Goal: Information Seeking & Learning: Learn about a topic

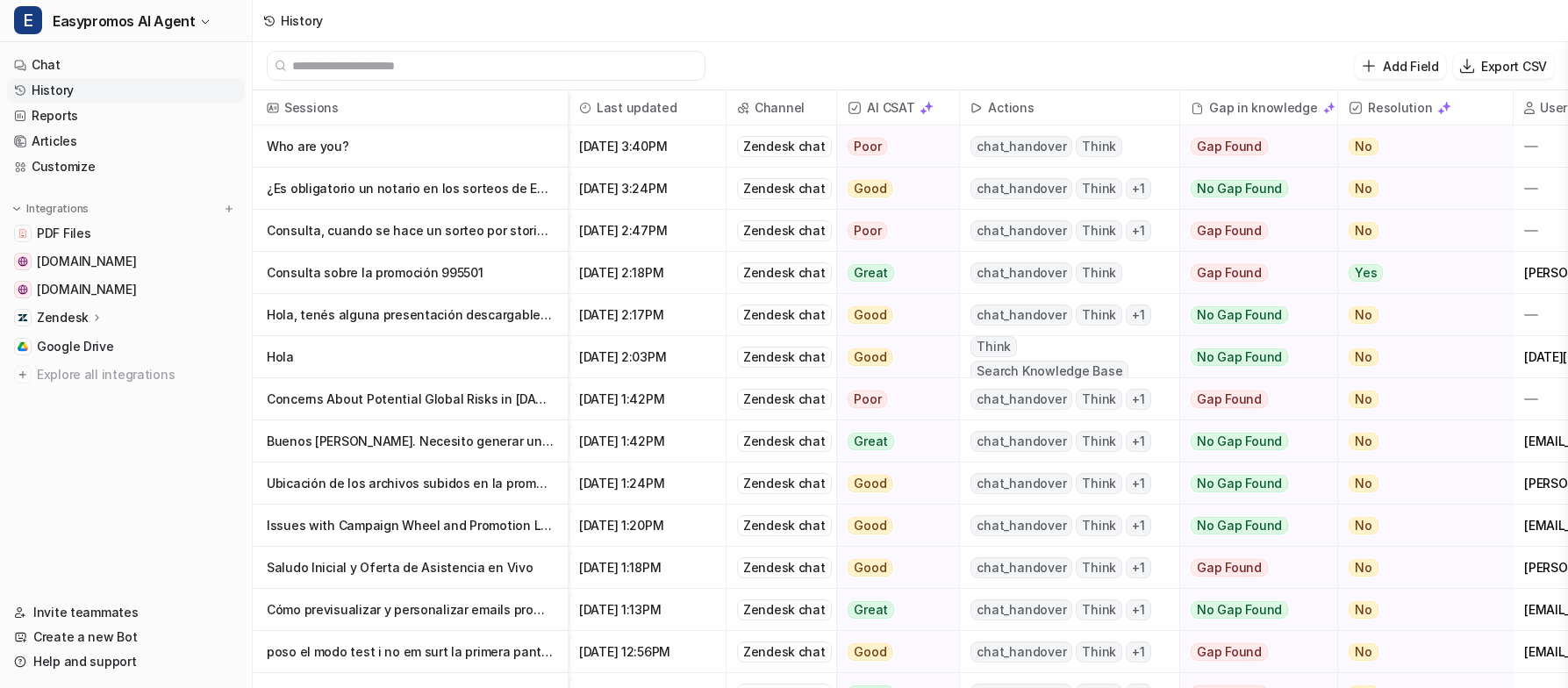
click at [512, 309] on p "Hola, tenés alguna presentación descargable que contenga el paso a paso?" at bounding box center [411, 315] width 287 height 42
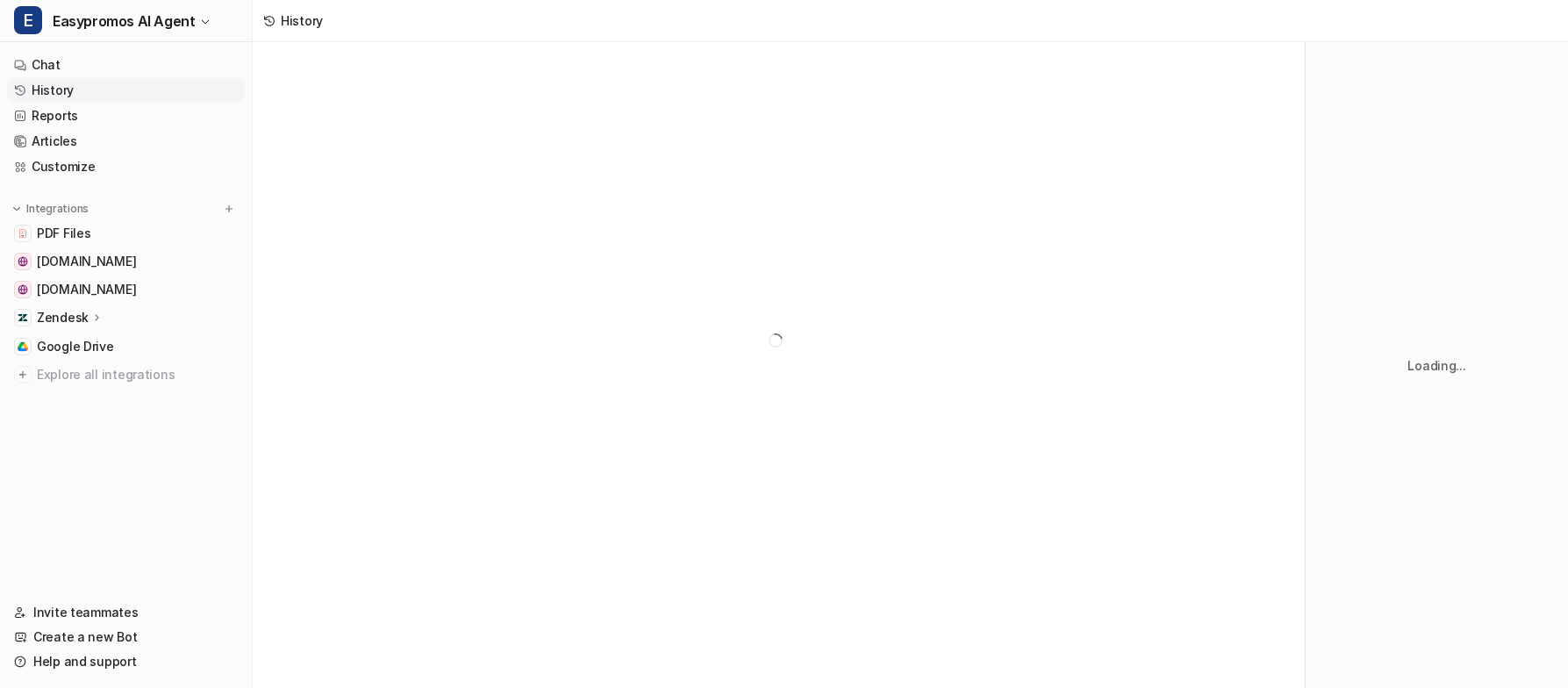
click at [559, 314] on div at bounding box center [779, 340] width 1052 height 596
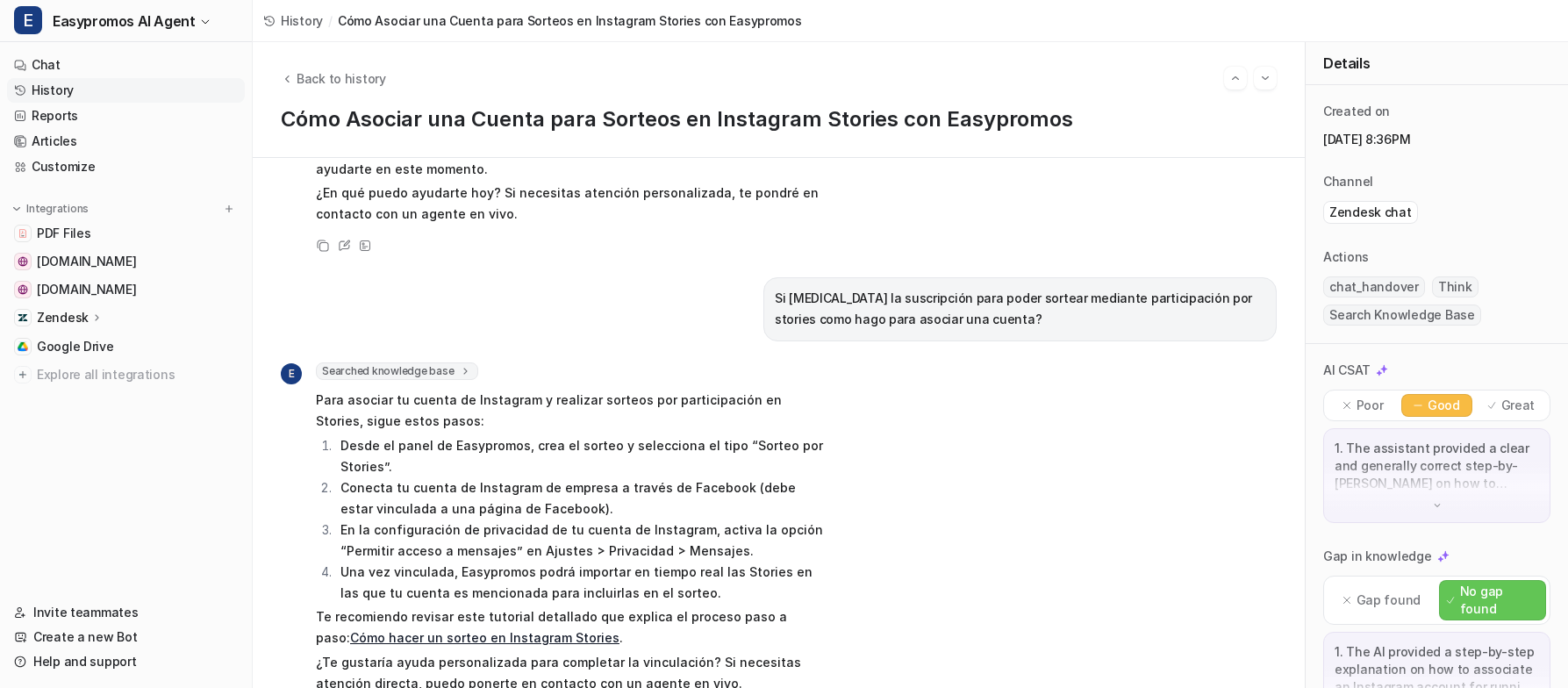
scroll to position [144, 0]
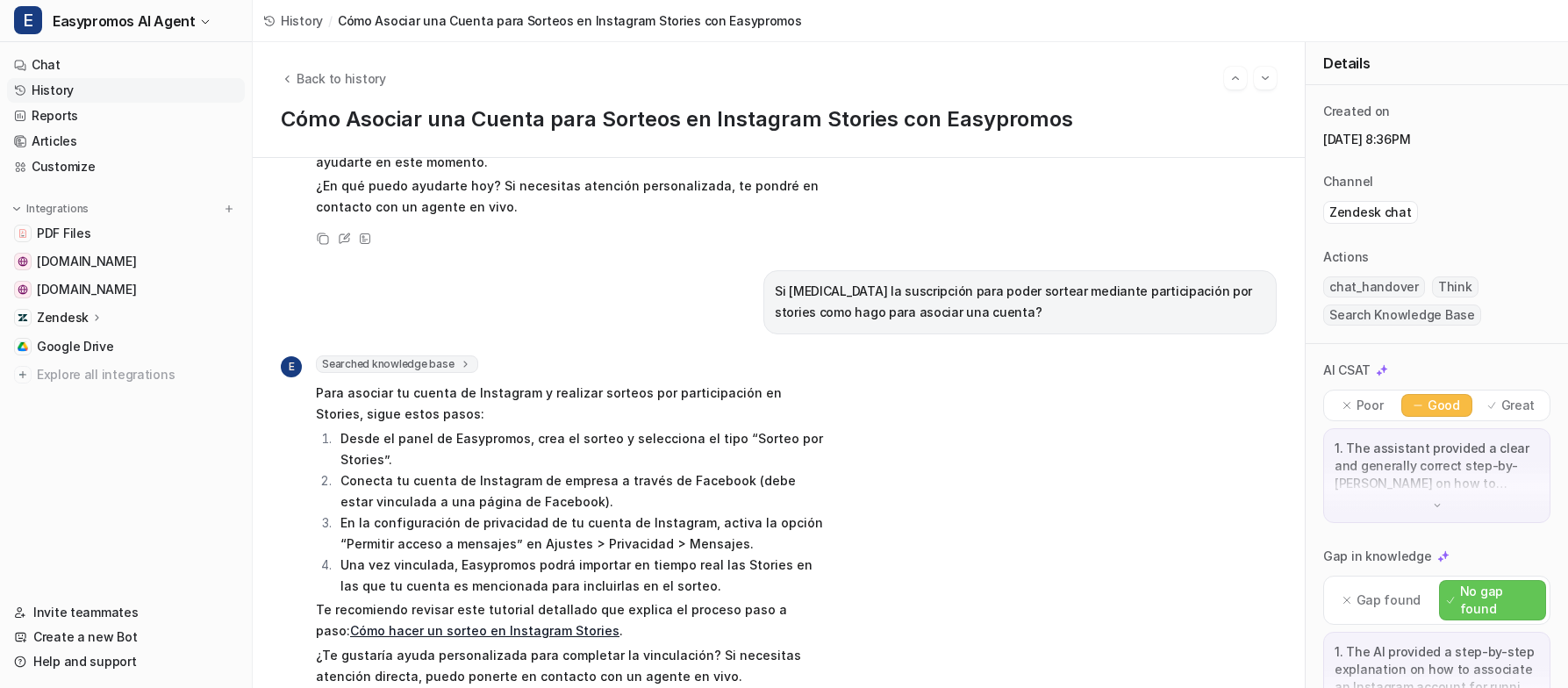
click at [139, 87] on link "History" at bounding box center [126, 91] width 238 height 25
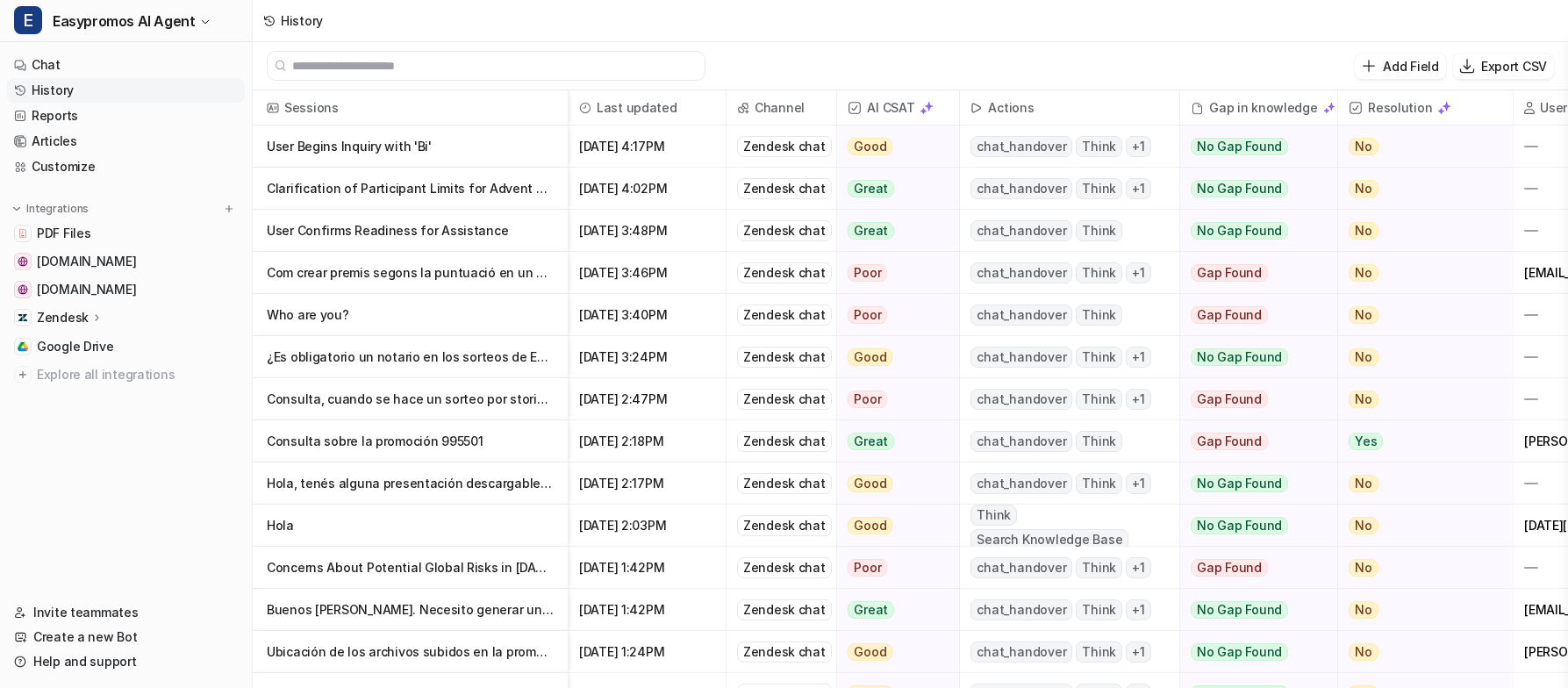
click at [499, 196] on p "Clarification of Participant Limits for Advent Calendar Campaigns" at bounding box center [411, 189] width 287 height 42
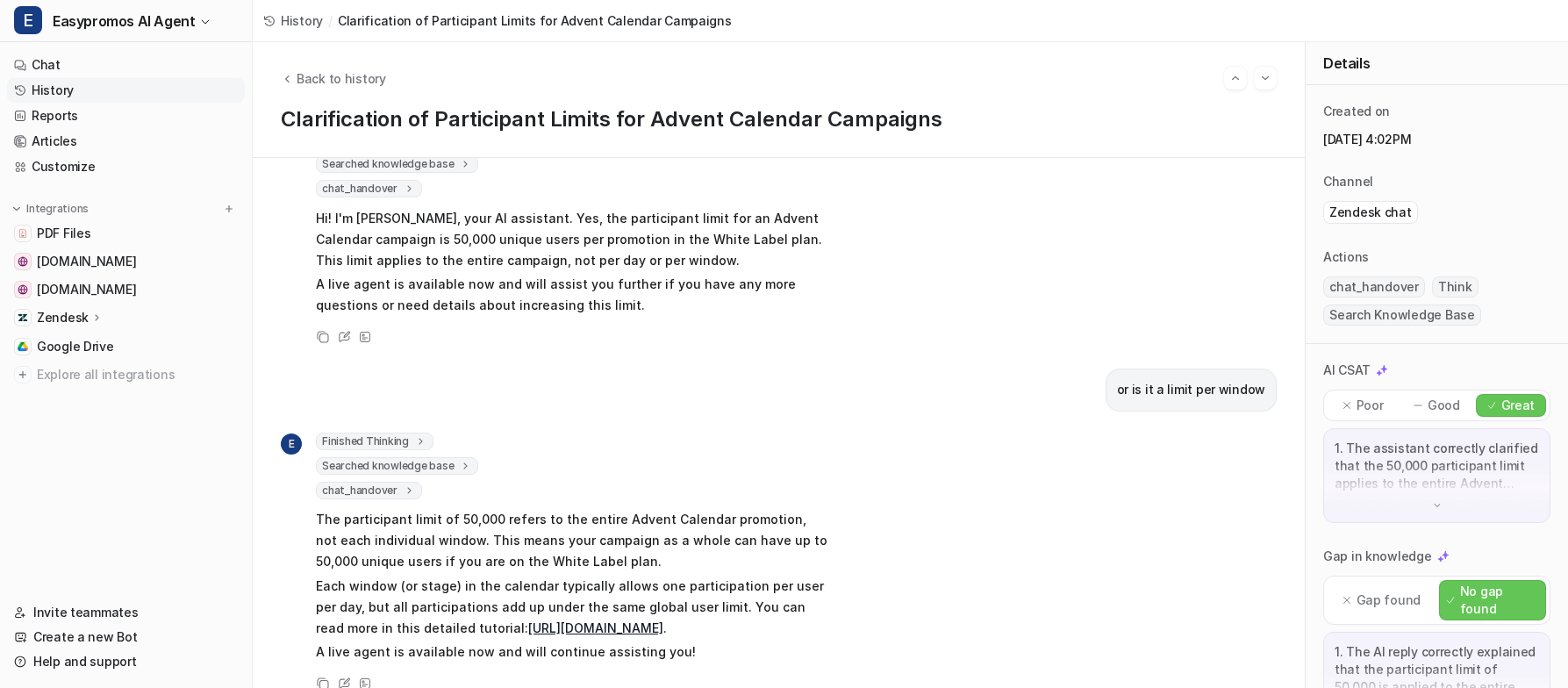
scroll to position [180, 0]
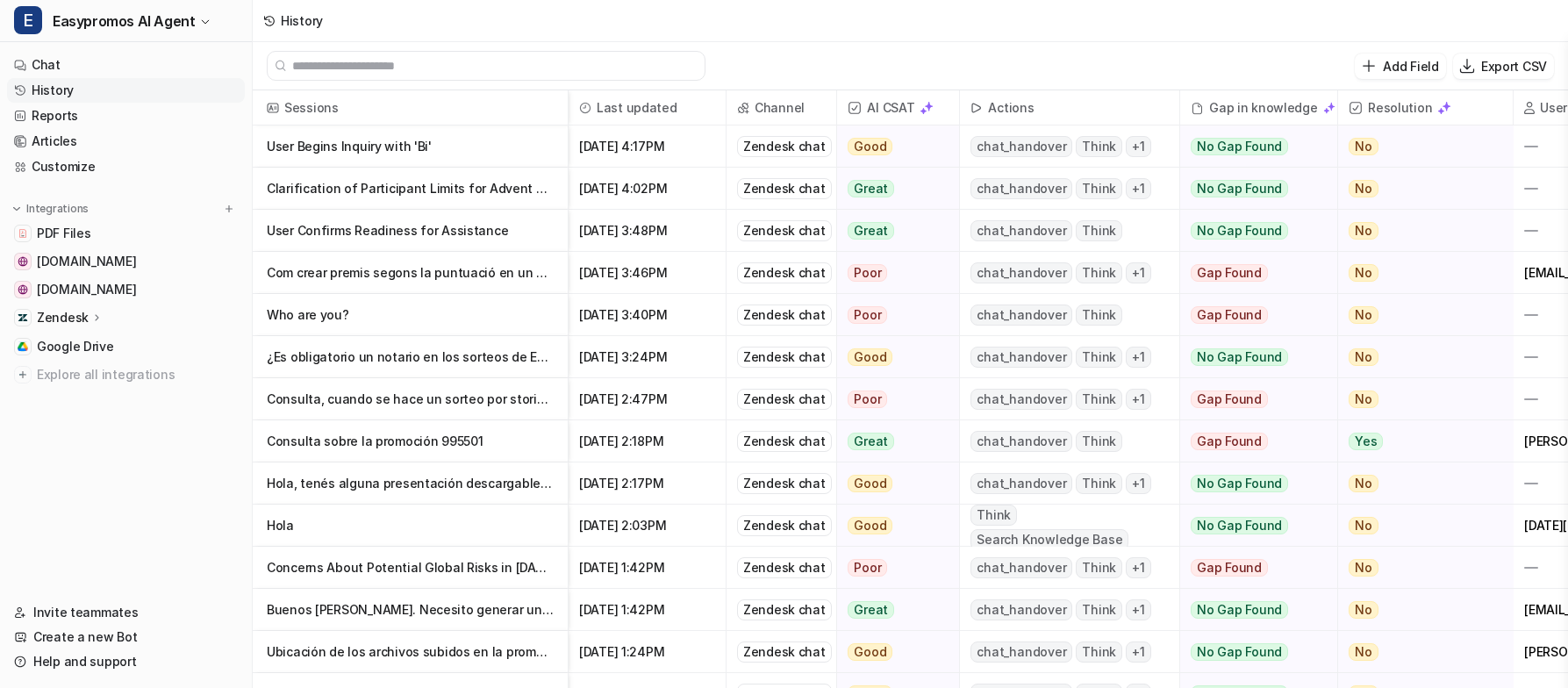
click at [391, 149] on p "User Begins Inquiry with 'Bi'" at bounding box center [411, 146] width 287 height 42
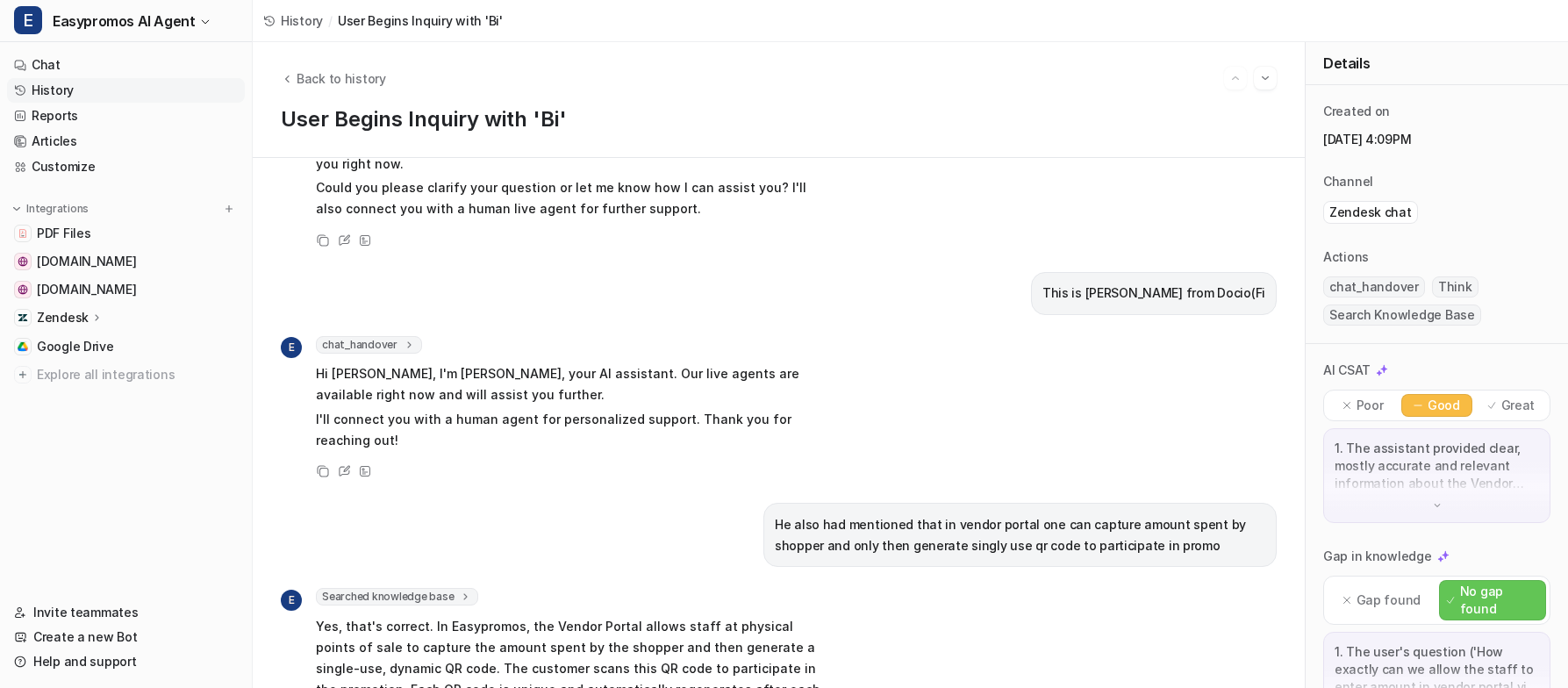
scroll to position [144, 0]
click at [495, 103] on div "Back to history User Begins Inquiry with 'Bi'" at bounding box center [779, 100] width 1052 height 115
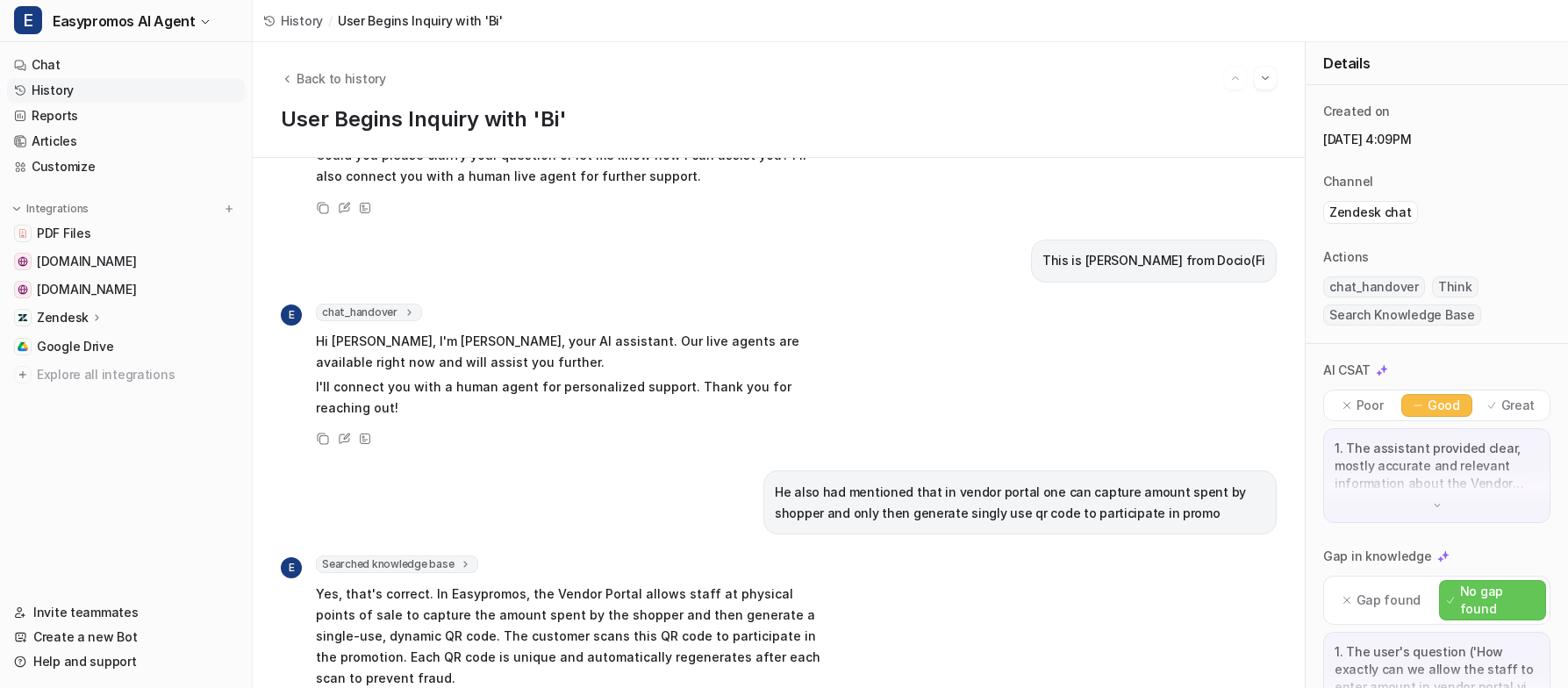
scroll to position [0, 0]
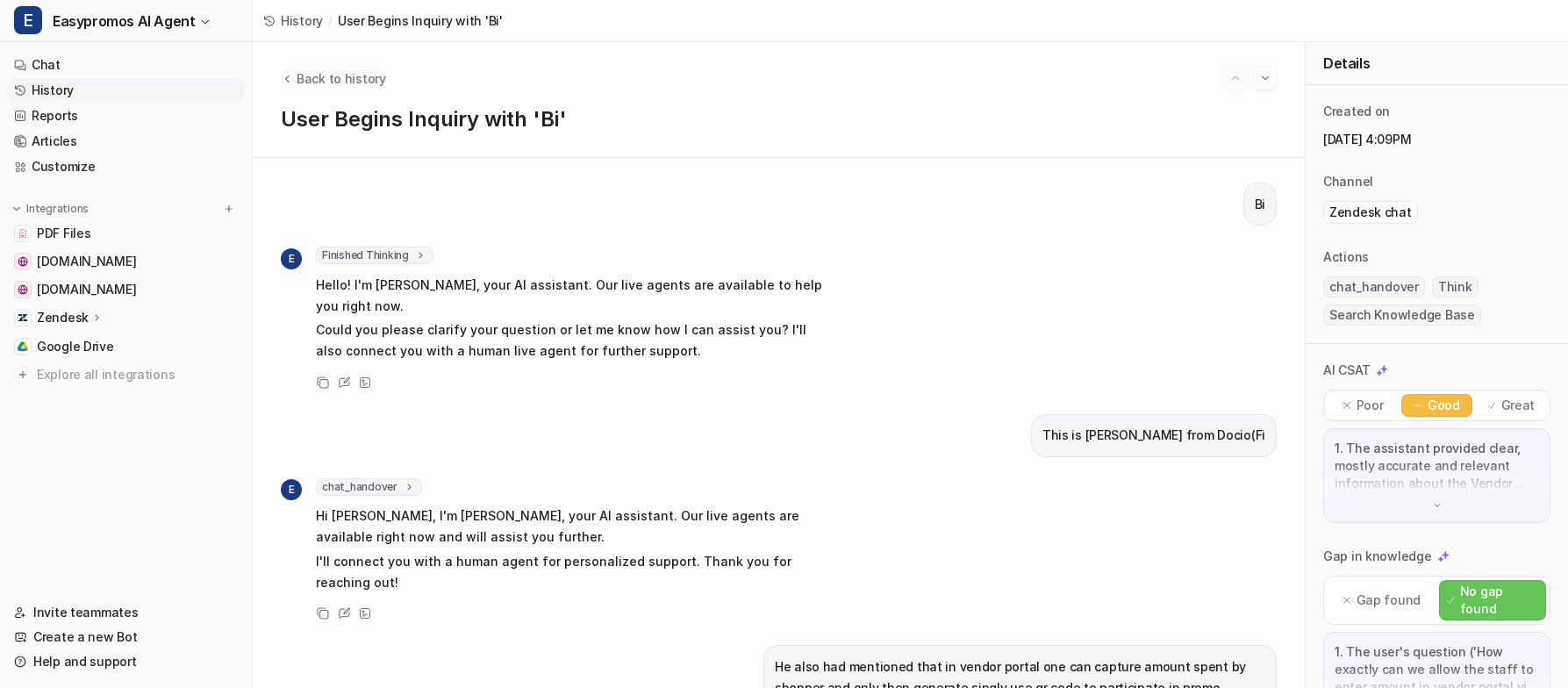
click at [286, 85] on icon "Back to history" at bounding box center [287, 78] width 12 height 13
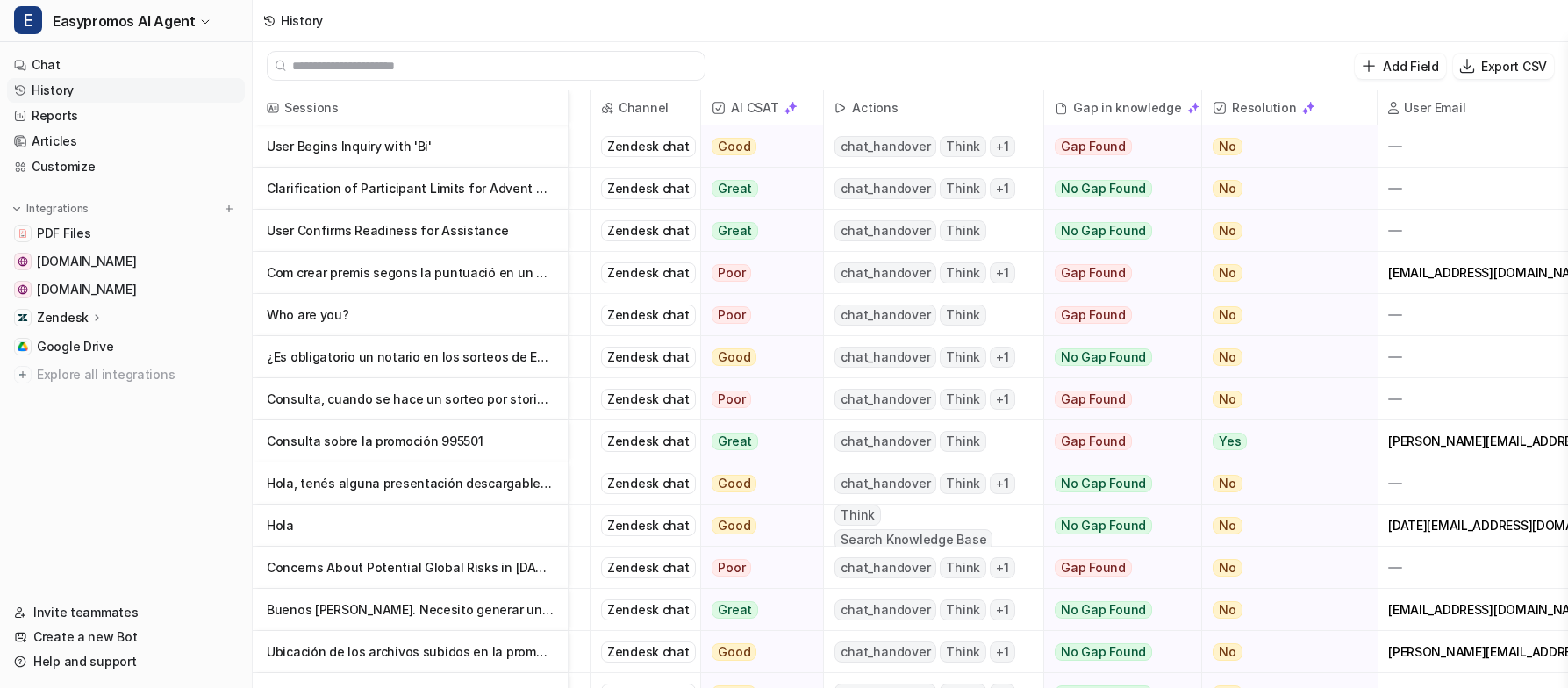
scroll to position [0, 140]
click at [486, 240] on p "User Confirms Readiness for Assistance" at bounding box center [411, 231] width 287 height 42
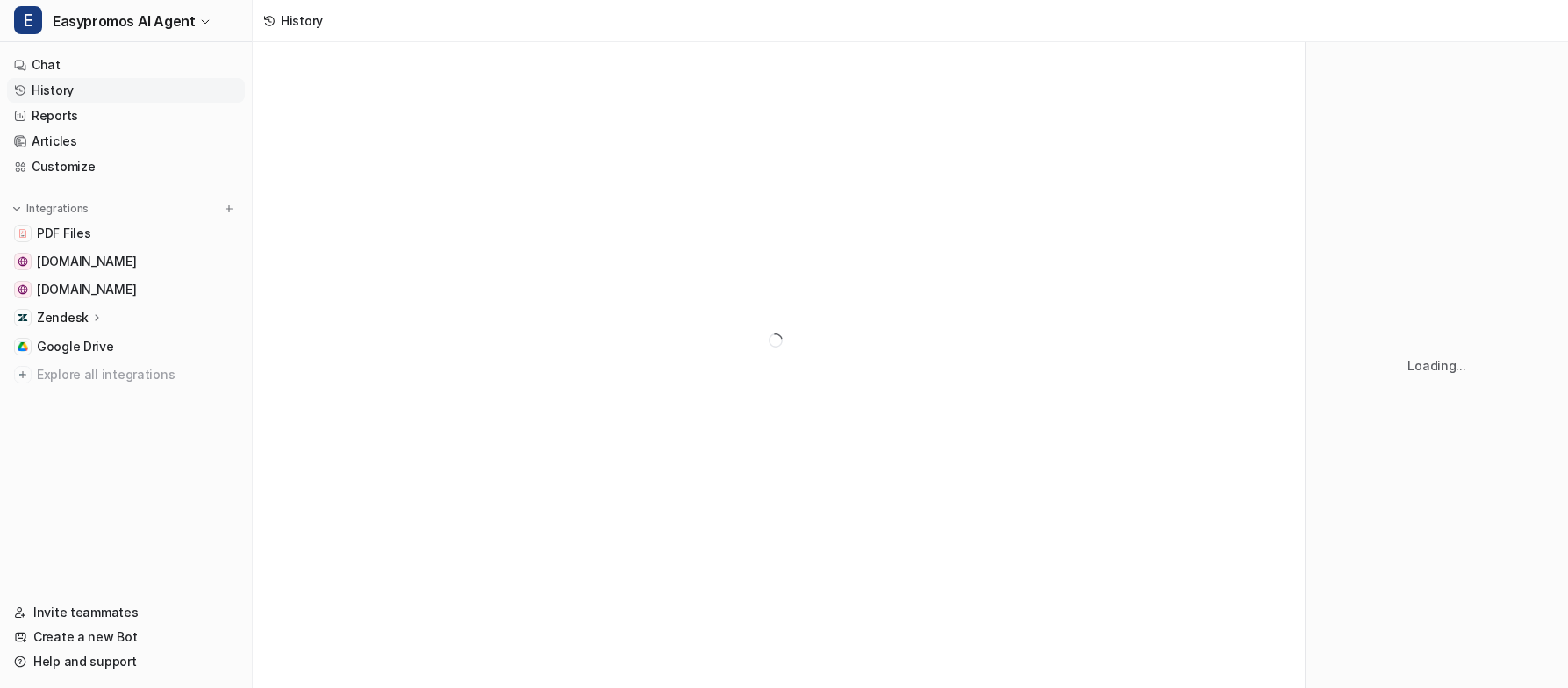
click at [480, 234] on div at bounding box center [779, 340] width 1052 height 596
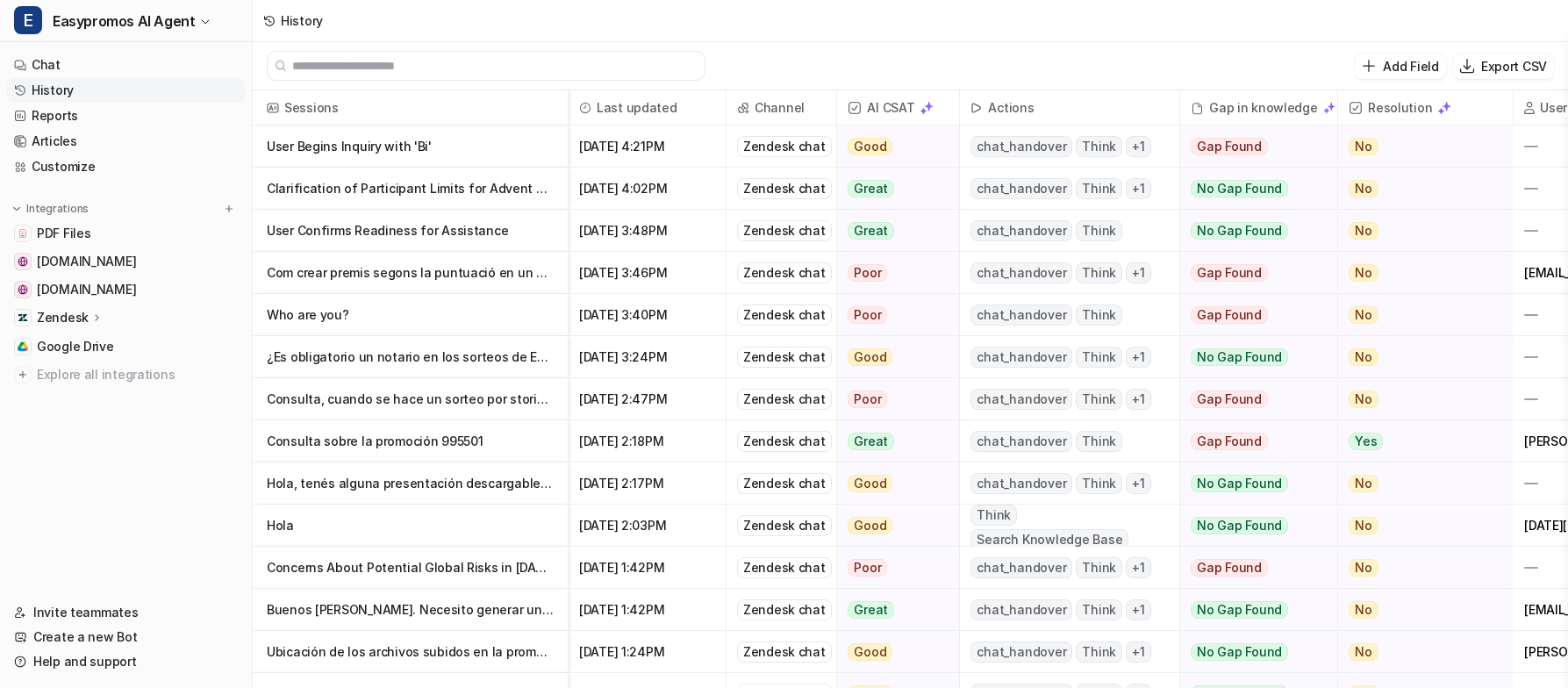
click at [137, 92] on link "History" at bounding box center [126, 91] width 238 height 25
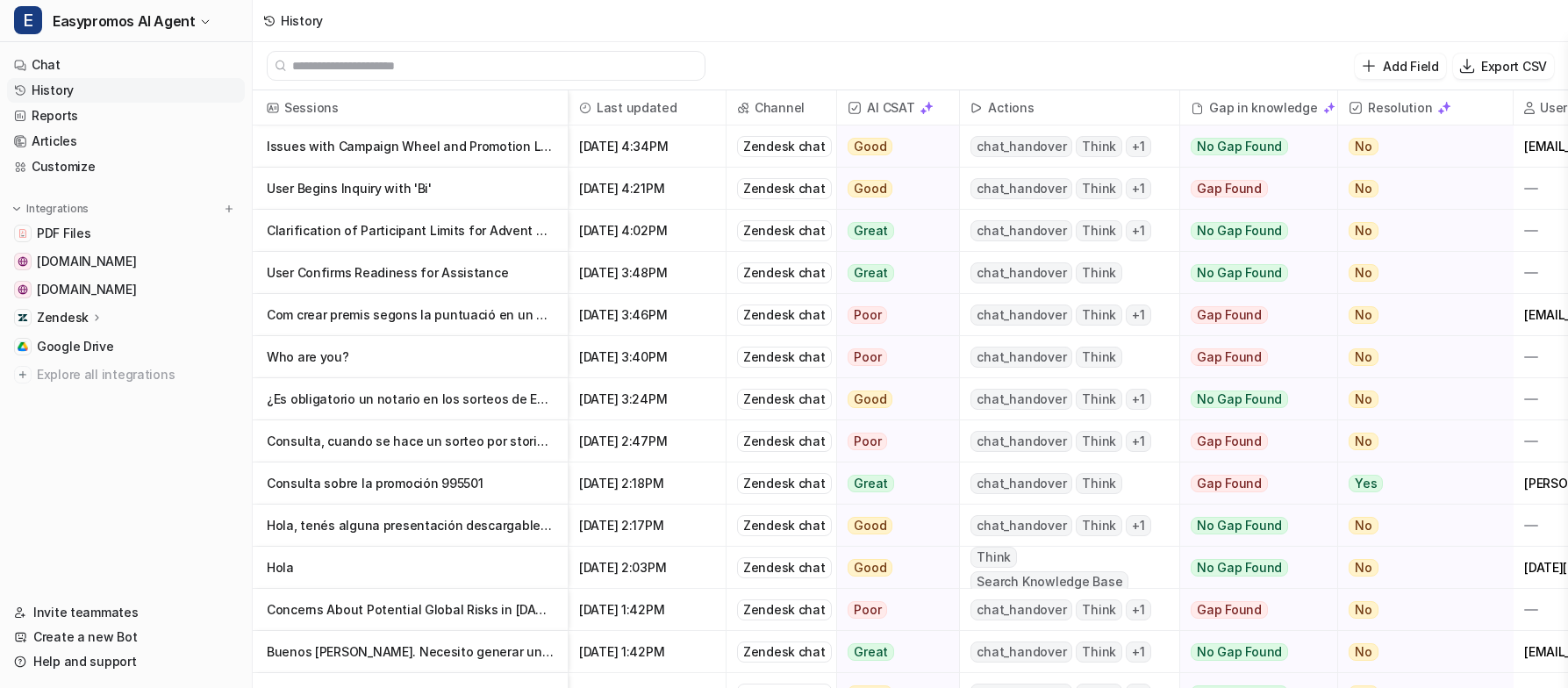
click at [137, 92] on link "History" at bounding box center [126, 91] width 238 height 25
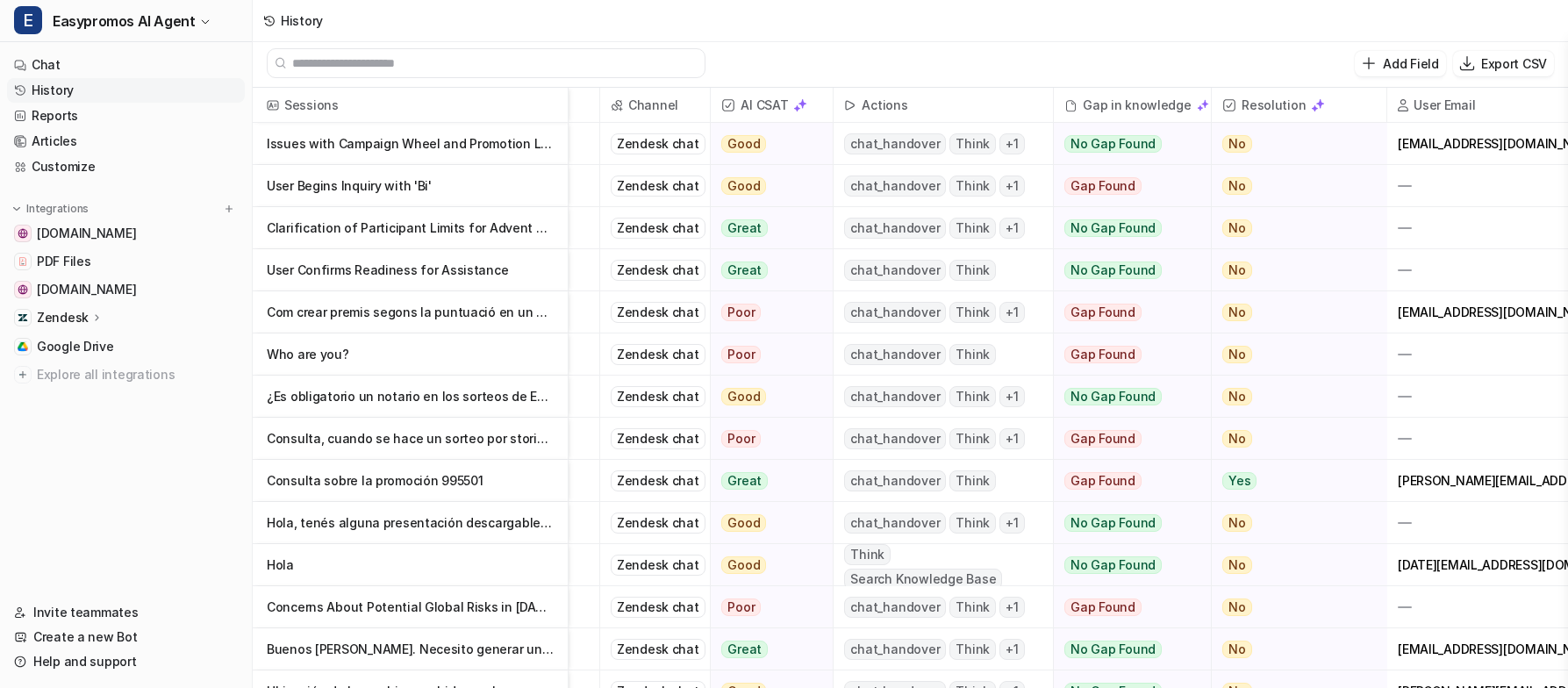
scroll to position [0, 140]
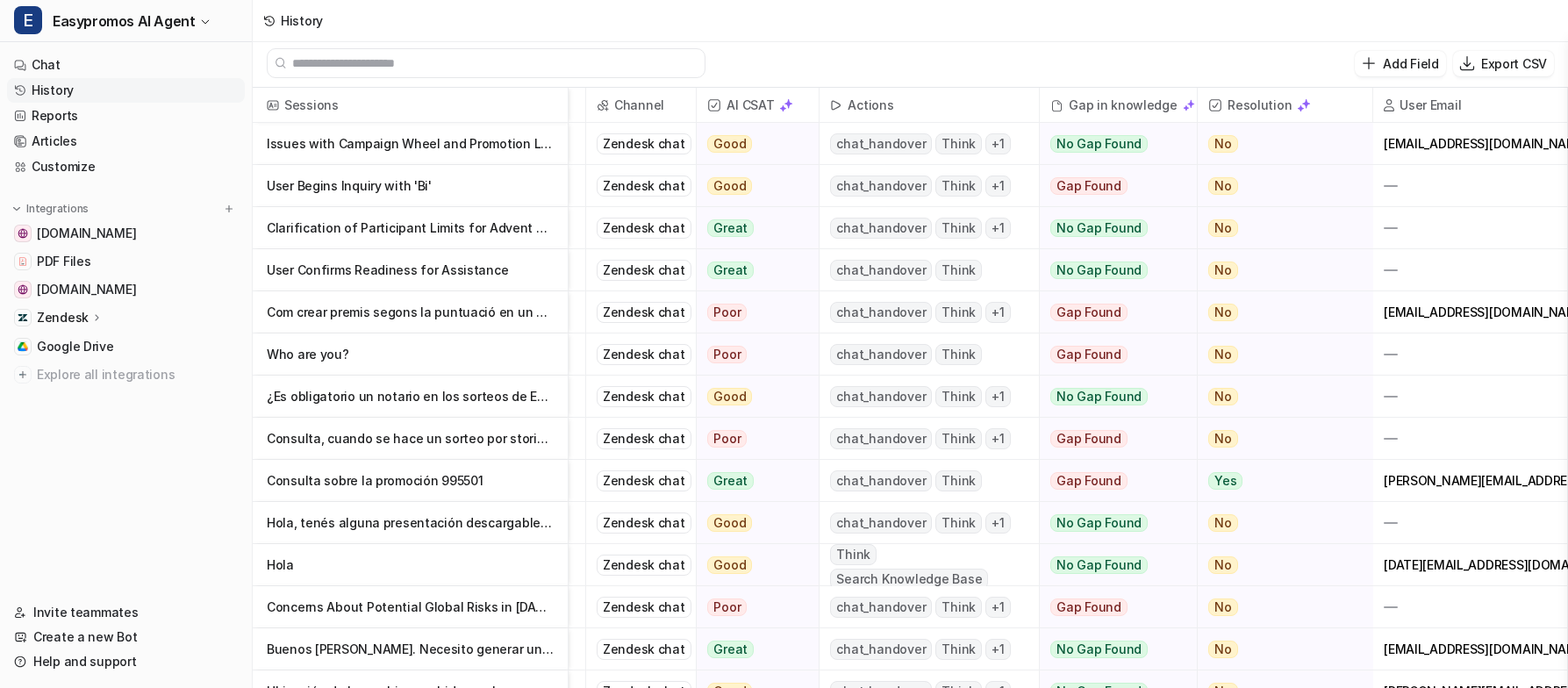
click at [406, 132] on p "Issues with Campaign Wheel and Promotion Link Accessibility" at bounding box center [411, 144] width 287 height 42
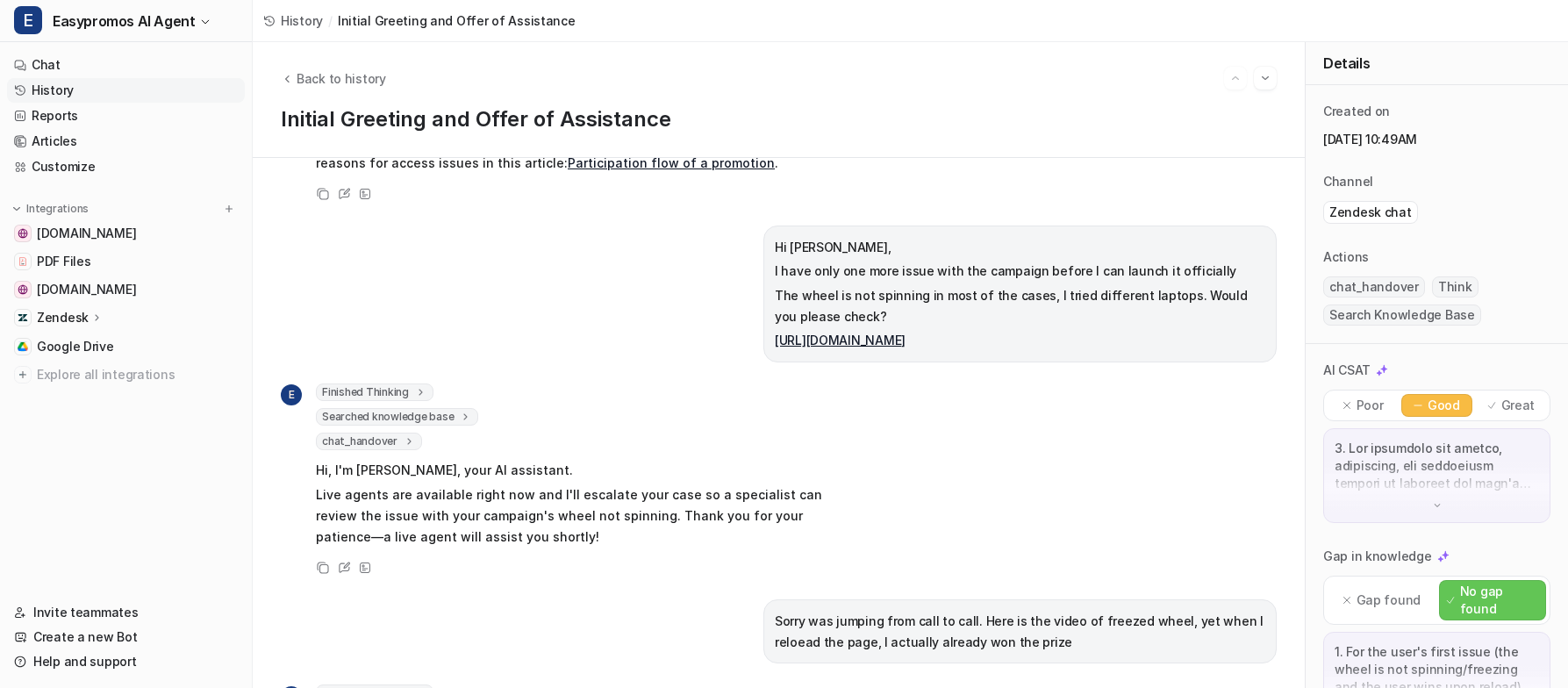
scroll to position [665, 0]
